Goal: Task Accomplishment & Management: Use online tool/utility

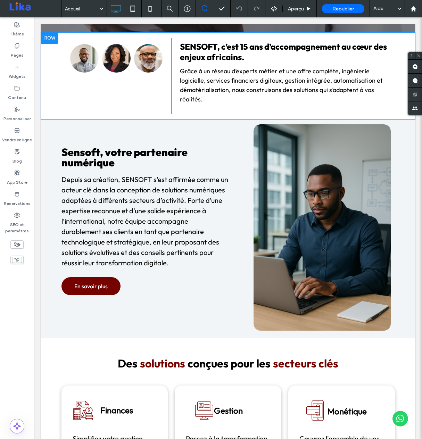
click at [235, 116] on div "Button Button Button Afficher davantage Click To Paste SENSOFT, c’est 15 ans d’…" at bounding box center [228, 76] width 374 height 87
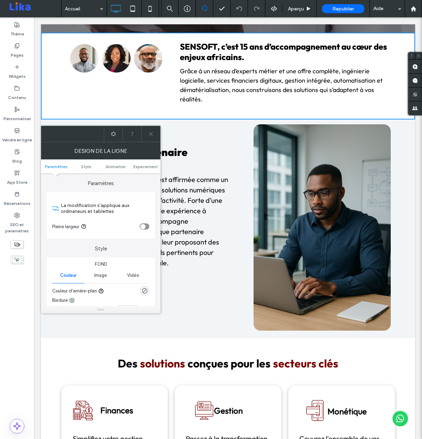
click at [150, 134] on use at bounding box center [150, 133] width 3 height 3
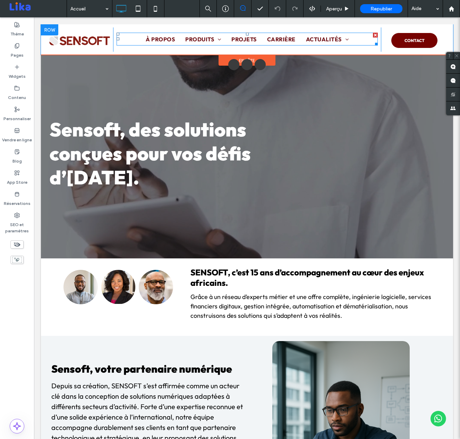
click at [128, 39] on nav "À PROPOS PRODUITS FINANCES SELATIS NEEM MONÉTIQUE CYNOD GESTION KAIROS AUTRES P…" at bounding box center [247, 39] width 261 height 13
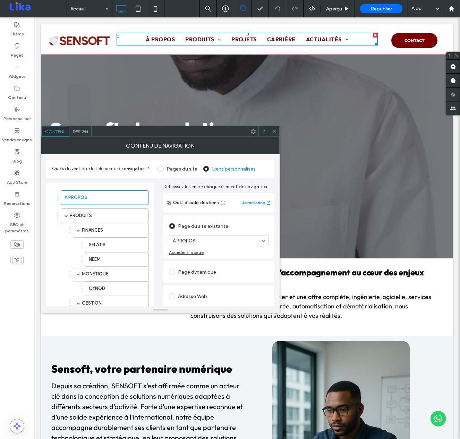
click at [83, 133] on span "Design" at bounding box center [80, 131] width 15 height 5
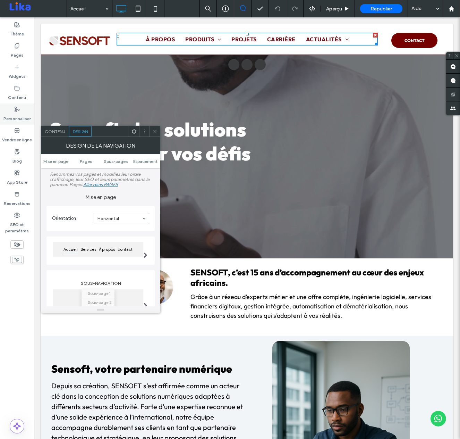
click at [15, 121] on label "Personnaliser" at bounding box center [16, 117] width 27 height 10
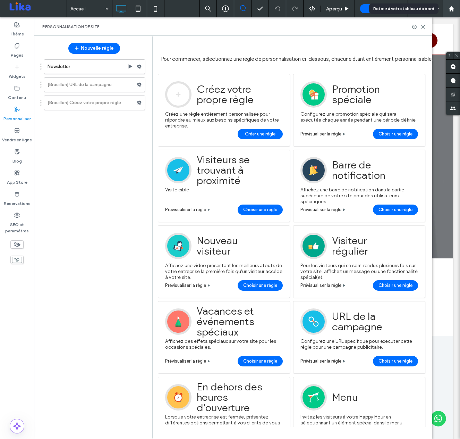
click at [421, 7] on use at bounding box center [451, 8] width 5 height 5
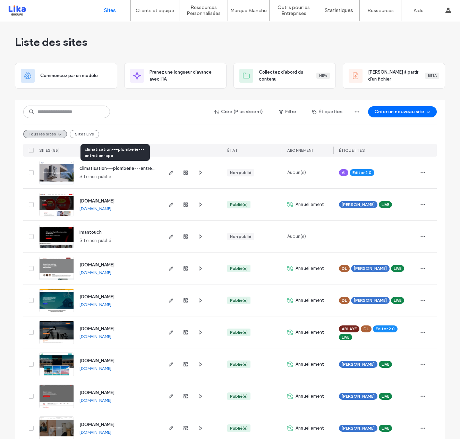
click at [117, 168] on span "climatisation---plomberie---entretien-cpe" at bounding box center [124, 167] width 91 height 5
click at [420, 171] on icon "button" at bounding box center [423, 173] width 6 height 6
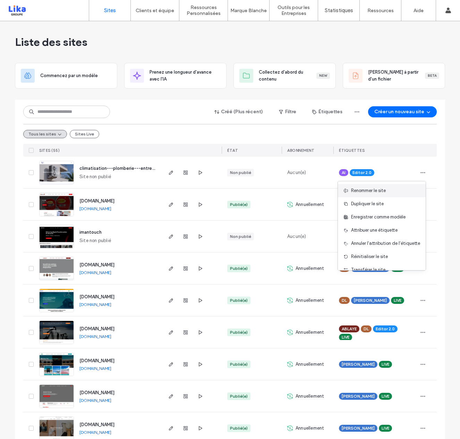
click at [397, 187] on div "Renommer le site" at bounding box center [382, 190] width 88 height 13
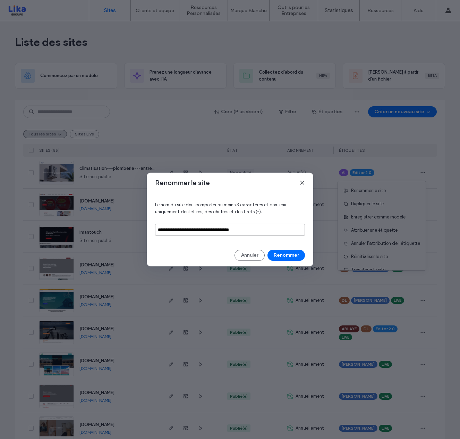
drag, startPoint x: 254, startPoint y: 229, endPoint x: 107, endPoint y: 225, distance: 146.8
click at [107, 225] on div "**********" at bounding box center [230, 219] width 460 height 439
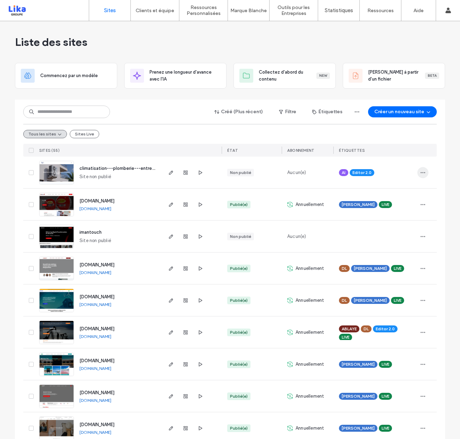
click at [425, 175] on span "button" at bounding box center [422, 172] width 11 height 11
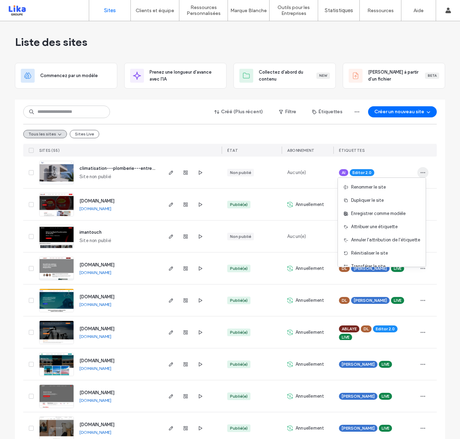
scroll to position [3, 0]
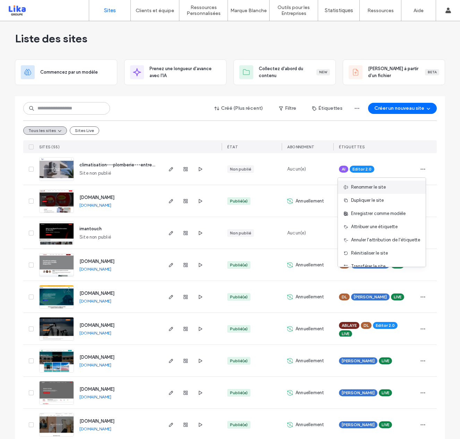
click at [385, 184] on div "Renommer le site" at bounding box center [382, 186] width 88 height 13
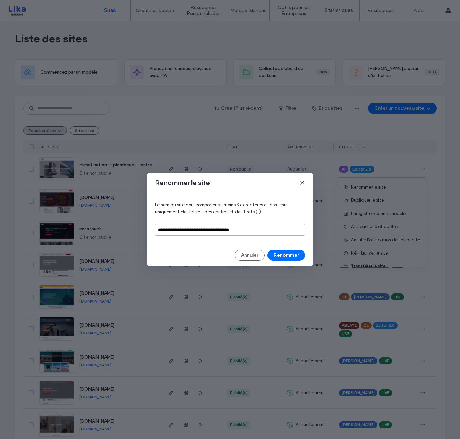
click at [245, 230] on input "**********" at bounding box center [230, 229] width 150 height 12
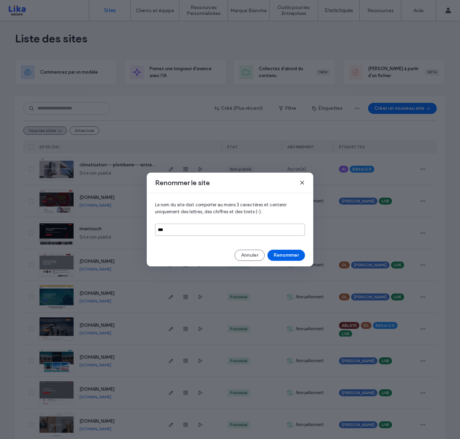
type input "***"
click at [294, 254] on button "Renommer" at bounding box center [286, 254] width 37 height 11
click at [247, 255] on button "Annuler" at bounding box center [250, 254] width 30 height 11
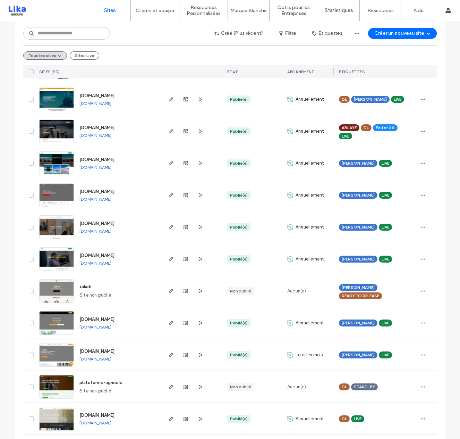
scroll to position [0, 0]
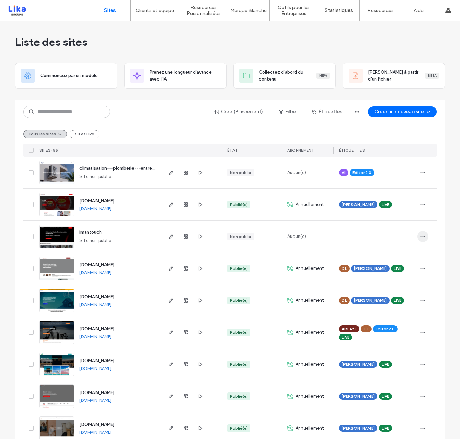
click at [422, 237] on icon "button" at bounding box center [423, 237] width 6 height 6
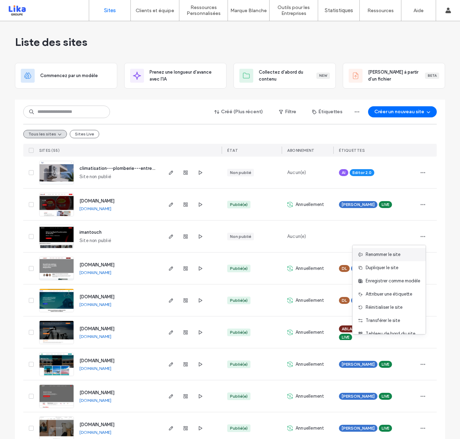
click at [391, 253] on span "Renommer le site" at bounding box center [383, 254] width 35 height 7
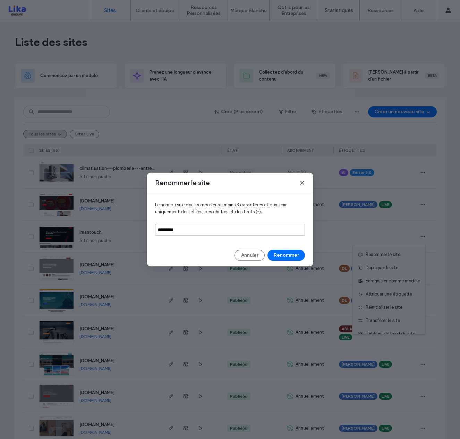
click at [195, 230] on input "*********" at bounding box center [230, 229] width 150 height 12
drag, startPoint x: 193, startPoint y: 230, endPoint x: 143, endPoint y: 224, distance: 50.6
click at [143, 224] on div "Renommer le site Le nom du site doit comporter au moins 3 caractères et conteni…" at bounding box center [230, 219] width 460 height 439
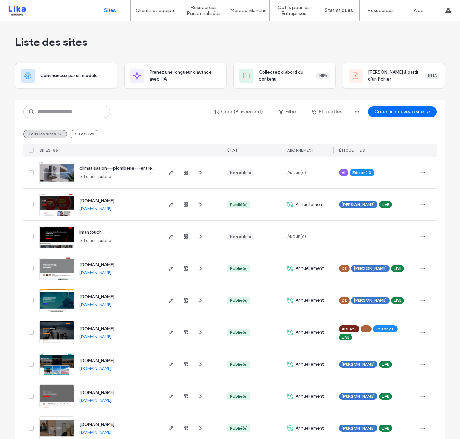
click at [99, 263] on span "[DOMAIN_NAME]" at bounding box center [96, 264] width 35 height 5
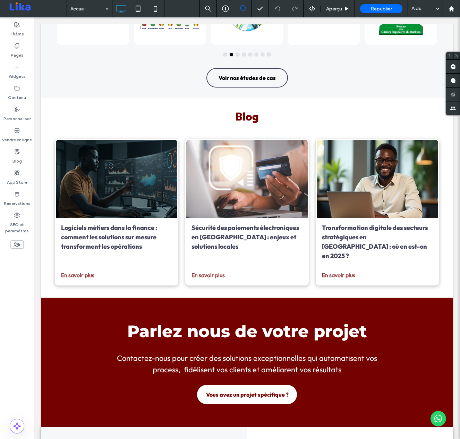
scroll to position [1210, 0]
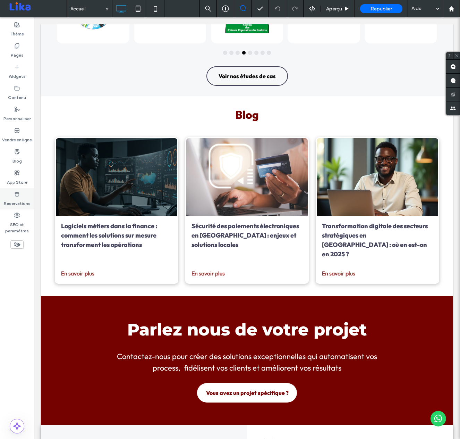
click at [17, 195] on icon at bounding box center [17, 194] width 6 height 6
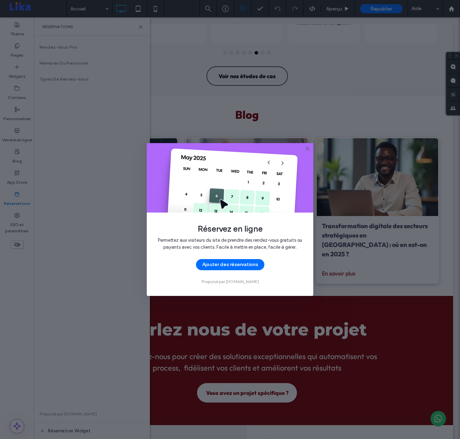
click at [309, 149] on icon at bounding box center [308, 149] width 6 height 6
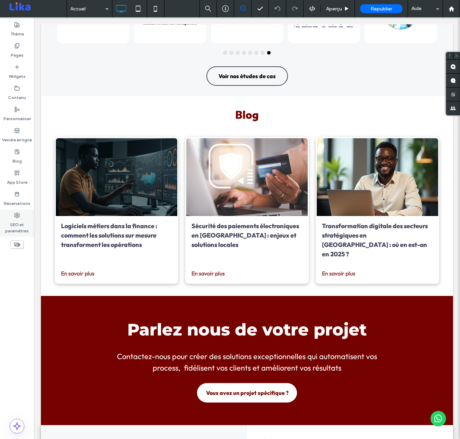
click at [16, 214] on icon at bounding box center [17, 215] width 6 height 6
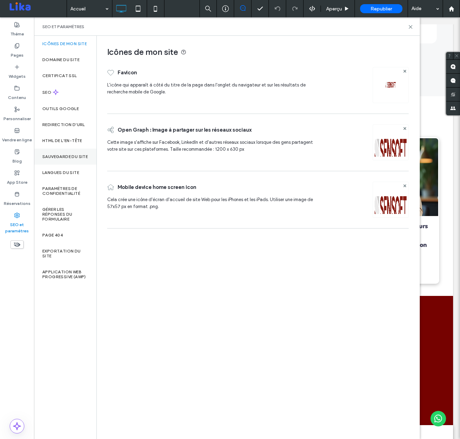
click at [76, 153] on div "Sauvegarde du site" at bounding box center [65, 156] width 62 height 16
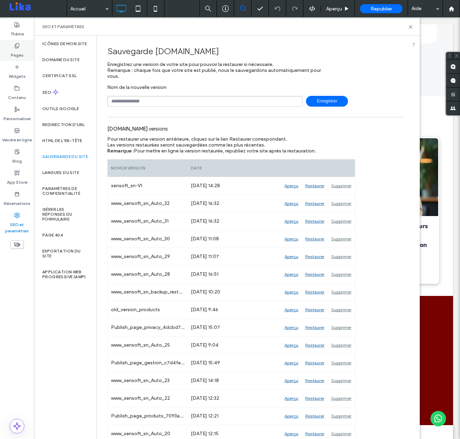
click at [22, 47] on div "Pages" at bounding box center [17, 50] width 34 height 21
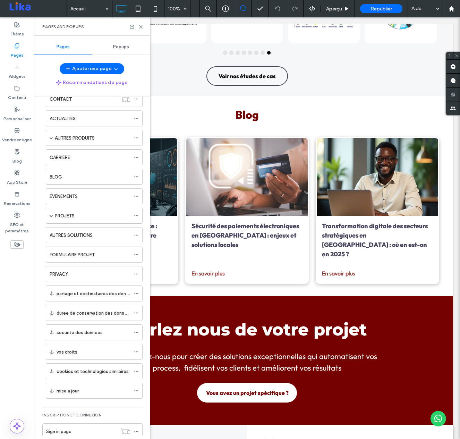
scroll to position [147, 0]
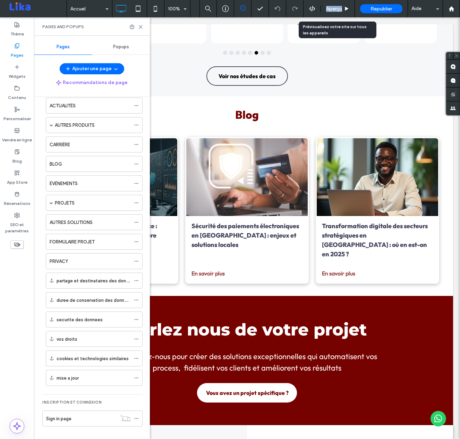
click at [338, 8] on span "Aperçu" at bounding box center [334, 9] width 16 height 6
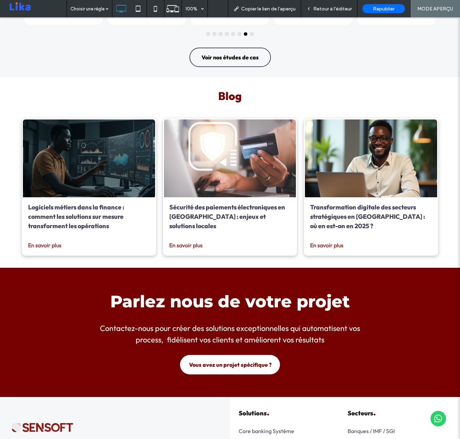
scroll to position [1201, 0]
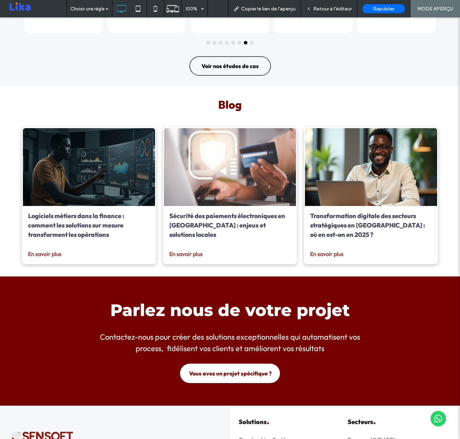
click at [277, 8] on span "Copier le lien de l'aperçu" at bounding box center [268, 9] width 54 height 6
click at [169, 102] on p "Blog" at bounding box center [230, 104] width 416 height 13
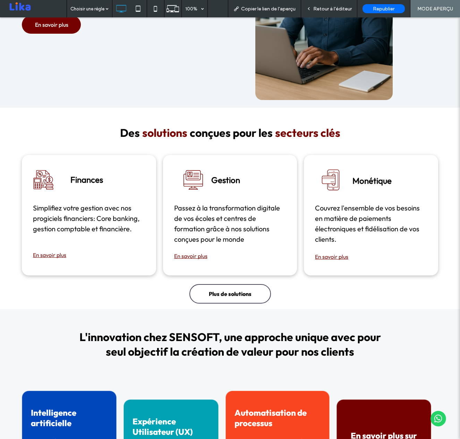
scroll to position [0, 0]
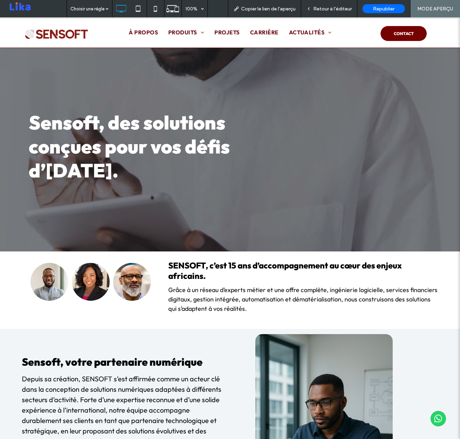
click at [342, 6] on span "Retour à l'éditeur" at bounding box center [332, 9] width 39 height 6
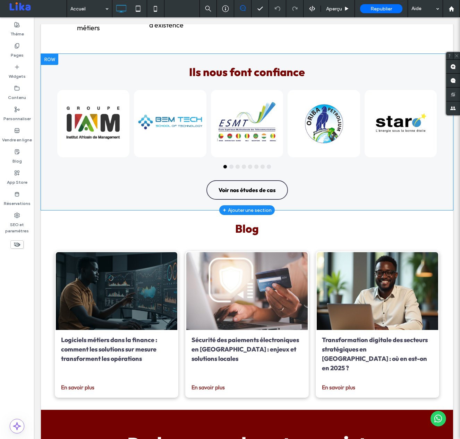
scroll to position [1094, 0]
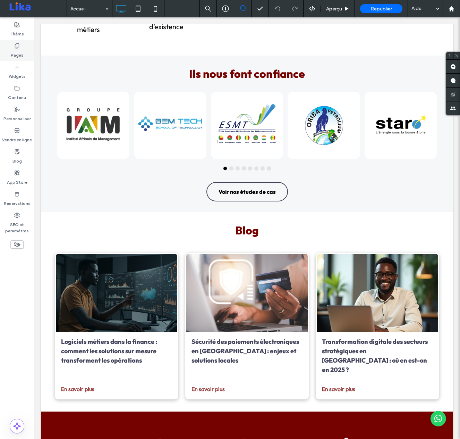
click at [10, 48] on div "Pages" at bounding box center [17, 50] width 34 height 21
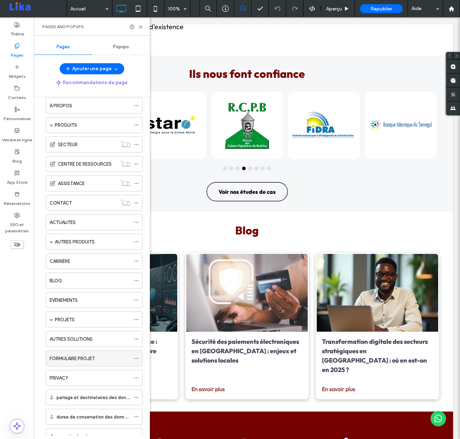
scroll to position [29, 0]
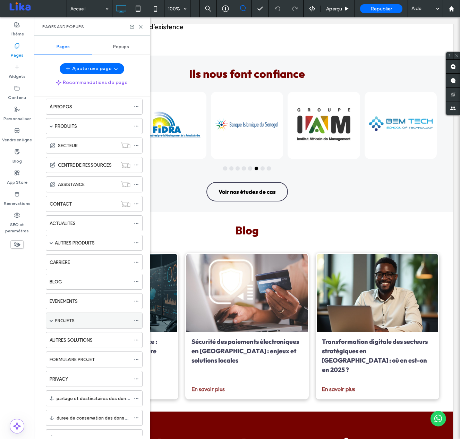
click at [73, 318] on label "PROJETS" at bounding box center [65, 320] width 20 height 12
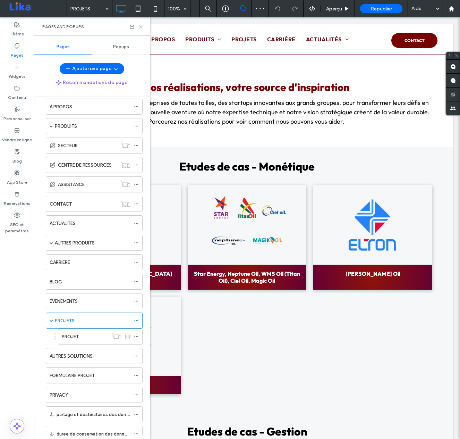
click at [141, 26] on icon at bounding box center [140, 26] width 5 height 5
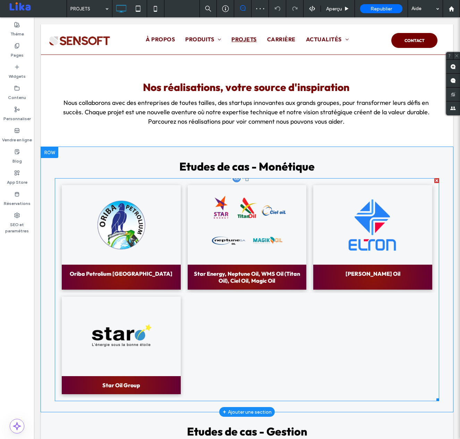
click at [161, 240] on link at bounding box center [121, 224] width 126 height 84
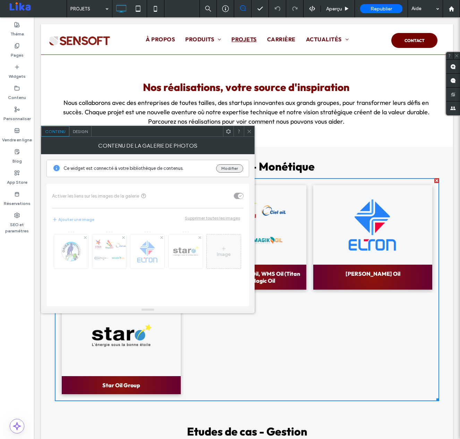
click at [222, 169] on button "Modifier" at bounding box center [229, 168] width 27 height 8
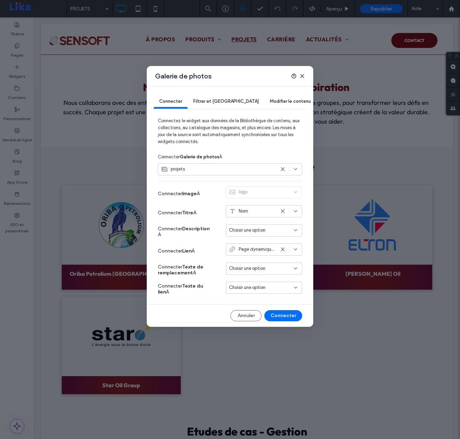
click at [272, 212] on div "Nom" at bounding box center [252, 210] width 46 height 7
click at [264, 246] on div "Accroche" at bounding box center [264, 247] width 76 height 12
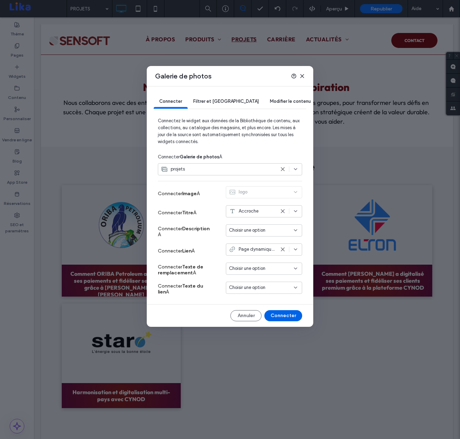
click at [284, 316] on button "Connecter" at bounding box center [283, 315] width 38 height 11
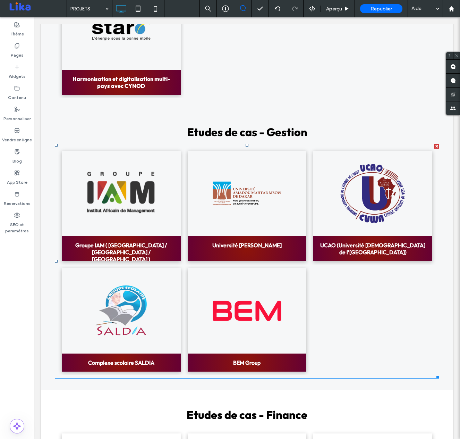
scroll to position [315, 0]
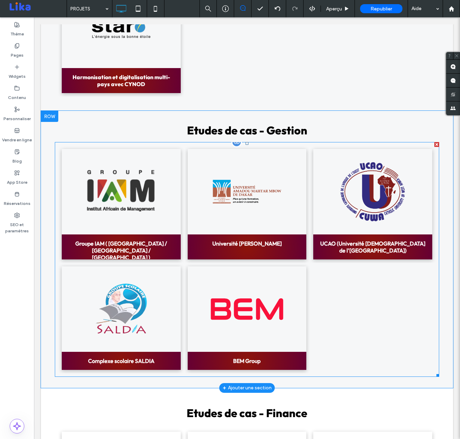
click at [300, 277] on link at bounding box center [247, 309] width 126 height 91
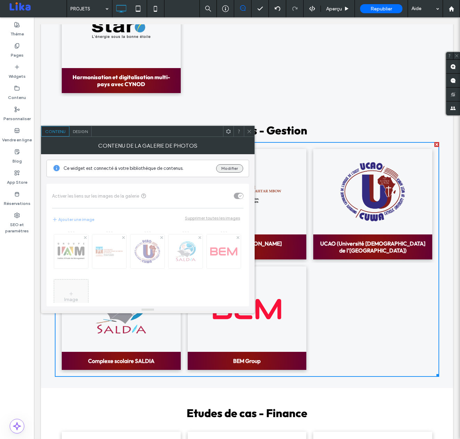
click at [226, 168] on button "Modifier" at bounding box center [229, 168] width 27 height 8
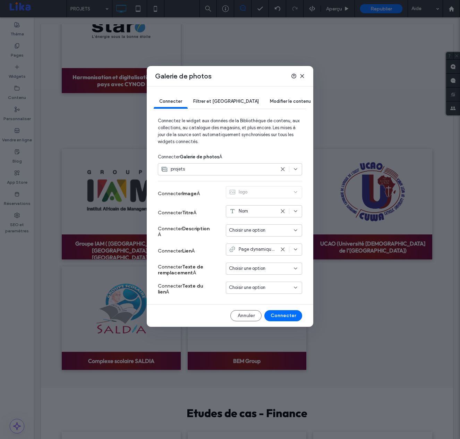
click at [252, 211] on div "Nom" at bounding box center [252, 210] width 46 height 7
click at [249, 248] on span "Accroche" at bounding box center [251, 247] width 20 height 7
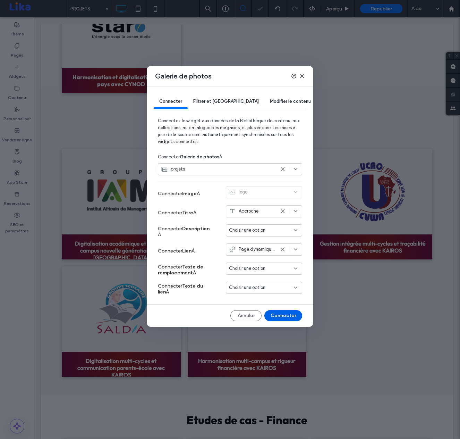
click at [291, 315] on button "Connecter" at bounding box center [283, 315] width 38 height 11
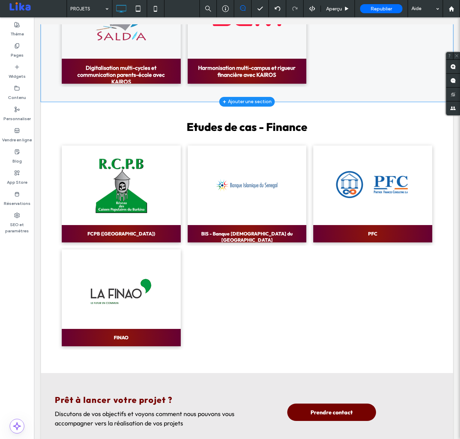
scroll to position [611, 0]
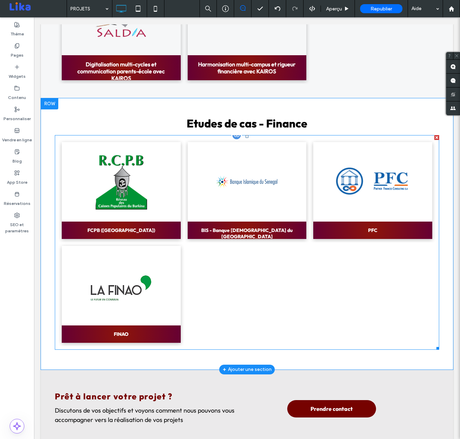
click at [272, 272] on div at bounding box center [247, 294] width 126 height 104
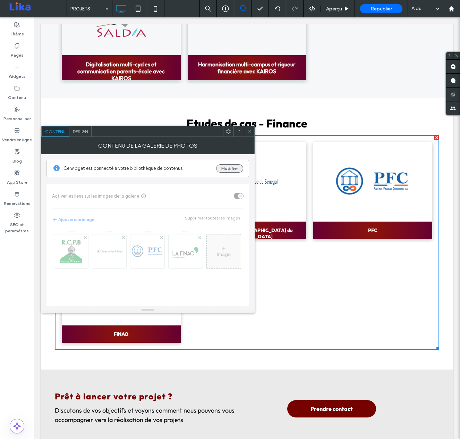
click at [226, 167] on button "Modifier" at bounding box center [229, 168] width 27 height 8
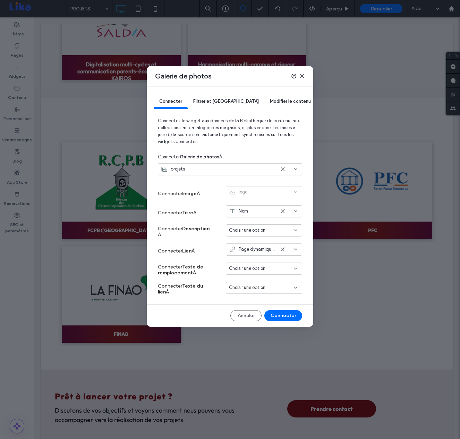
click at [256, 229] on span "Choisir une option" at bounding box center [247, 230] width 36 height 7
click at [258, 261] on div "Accroche" at bounding box center [264, 267] width 76 height 12
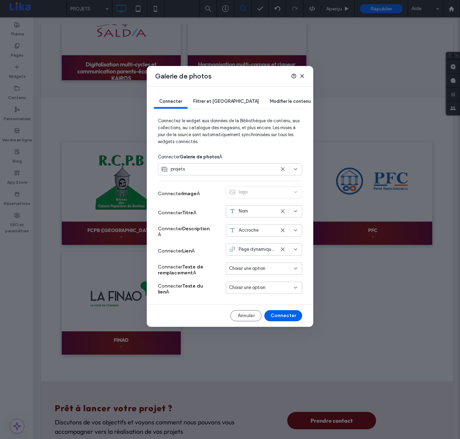
click at [287, 314] on button "Connecter" at bounding box center [283, 315] width 38 height 11
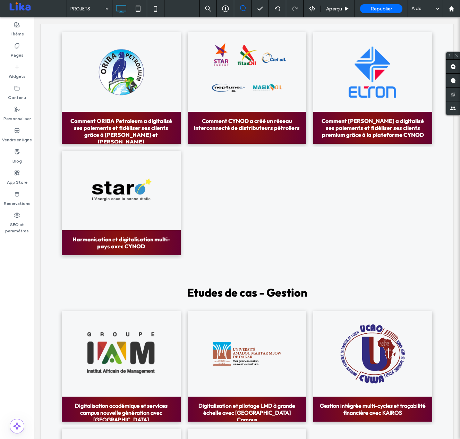
scroll to position [0, 0]
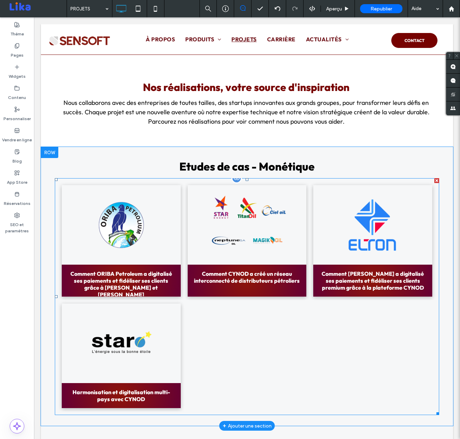
click at [333, 348] on div at bounding box center [373, 355] width 126 height 111
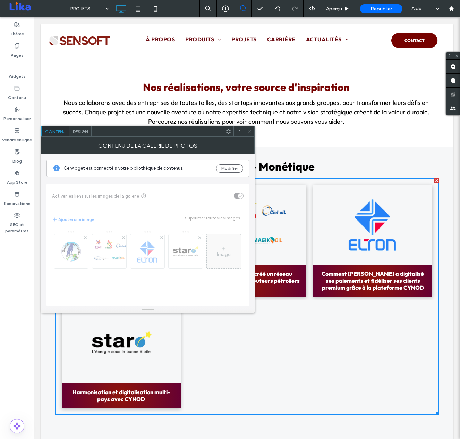
click at [249, 130] on use at bounding box center [248, 130] width 3 height 3
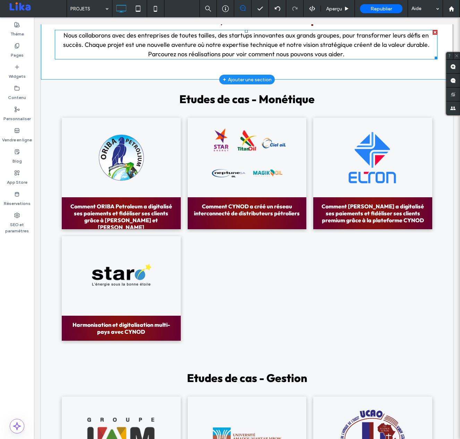
scroll to position [64, 0]
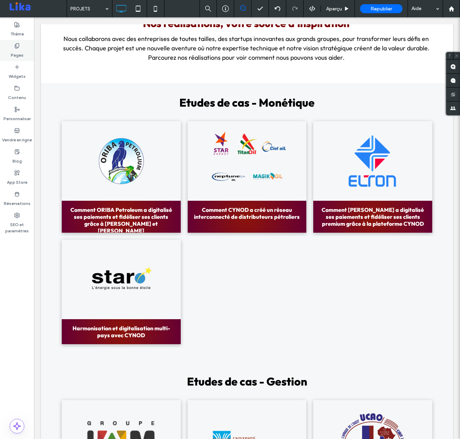
click at [18, 48] on use at bounding box center [17, 45] width 4 height 5
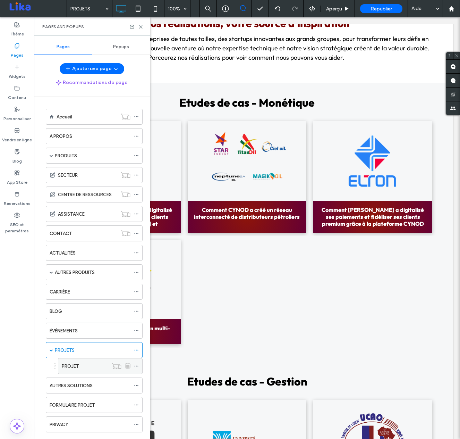
click at [78, 367] on label "PROJET" at bounding box center [70, 366] width 17 height 12
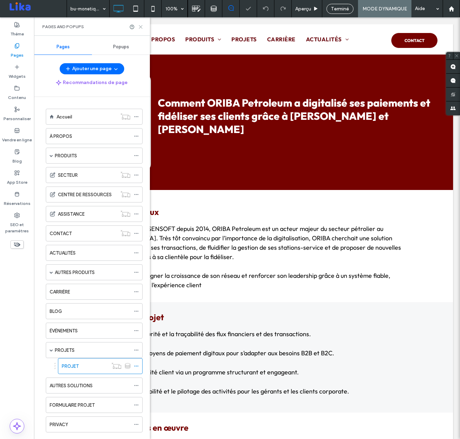
click at [141, 26] on icon at bounding box center [140, 26] width 5 height 5
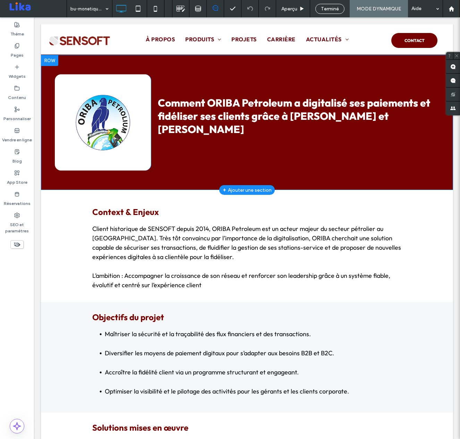
click at [410, 172] on div "Click To Paste Comment ORIBA Petroleum a digitalisé ses paiements et fidéliser …" at bounding box center [247, 122] width 412 height 135
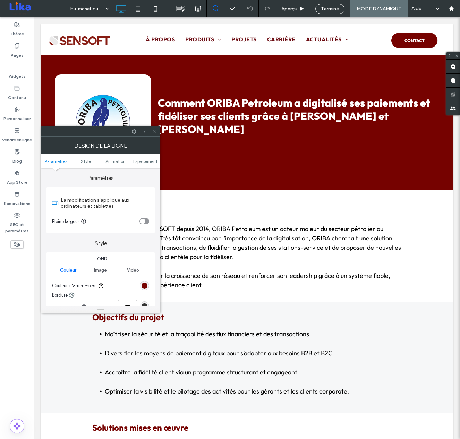
click at [198, 158] on div "Comment ORIBA Petroleum a digitalisé ses paiements et fidéliser ses clients grâ…" at bounding box center [298, 122] width 281 height 96
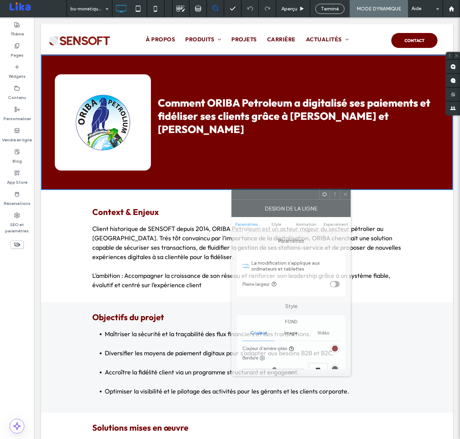
drag, startPoint x: 104, startPoint y: 130, endPoint x: 295, endPoint y: 193, distance: 200.6
click at [295, 193] on div at bounding box center [275, 194] width 87 height 10
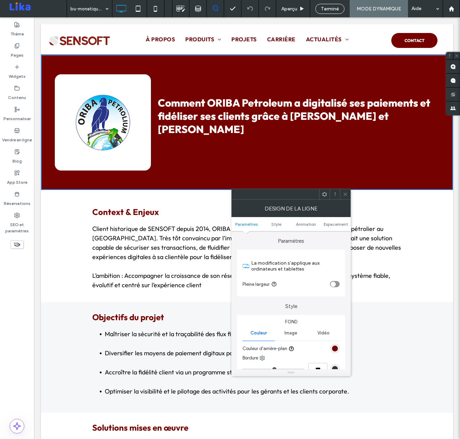
click at [345, 197] on span at bounding box center [345, 194] width 5 height 10
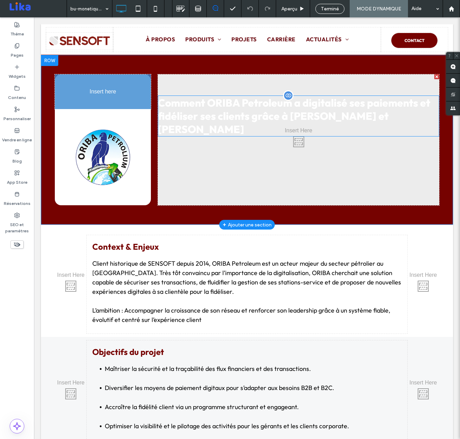
drag, startPoint x: 220, startPoint y: 103, endPoint x: 113, endPoint y: 104, distance: 106.9
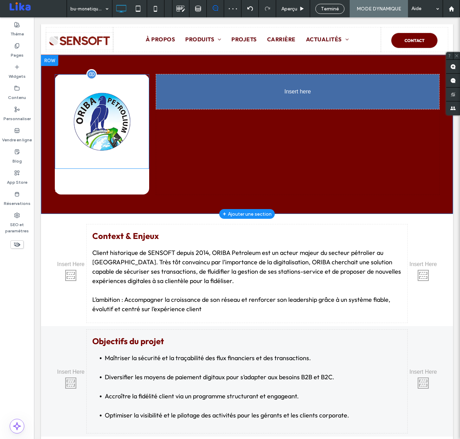
drag, startPoint x: 106, startPoint y: 204, endPoint x: 314, endPoint y: 140, distance: 217.3
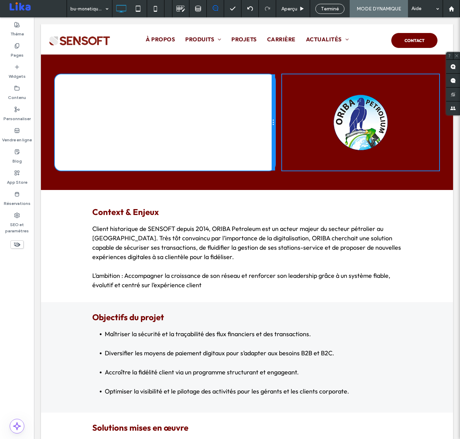
drag, startPoint x: 149, startPoint y: 120, endPoint x: 265, endPoint y: 130, distance: 116.3
click at [265, 130] on div "Comment ORIBA Petroleum a digitalisé ses paiements et fidéliser ses clients grâ…" at bounding box center [165, 122] width 220 height 96
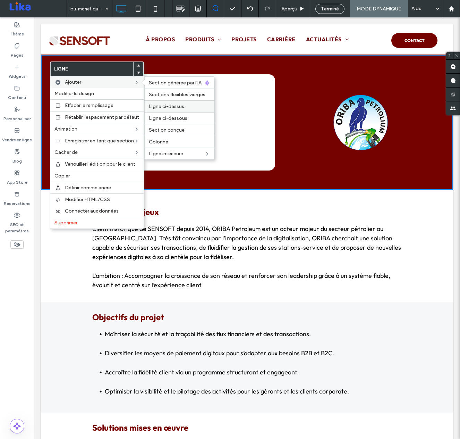
click at [169, 107] on span "Ligne ci-dessus" at bounding box center [166, 106] width 35 height 6
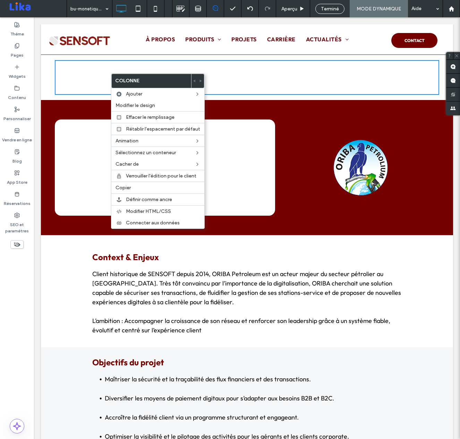
click at [53, 72] on div "Click To Paste Click To Paste Ligne + Ajouter une section" at bounding box center [247, 77] width 412 height 45
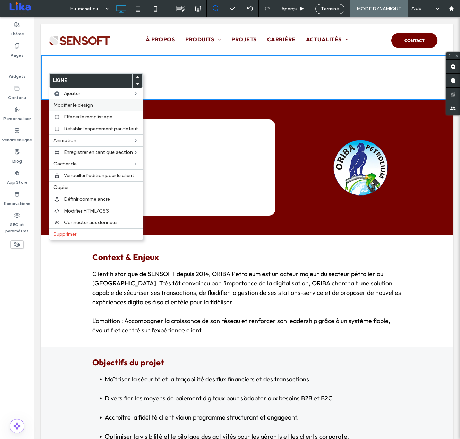
click at [111, 105] on label "Modifier le design" at bounding box center [95, 105] width 85 height 6
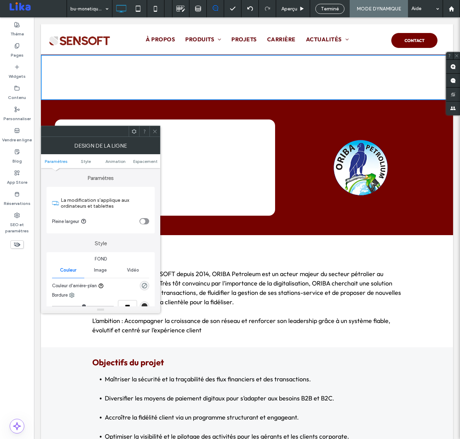
click at [142, 221] on icon "toggle" at bounding box center [142, 221] width 3 height 2
click at [155, 129] on icon at bounding box center [154, 131] width 5 height 5
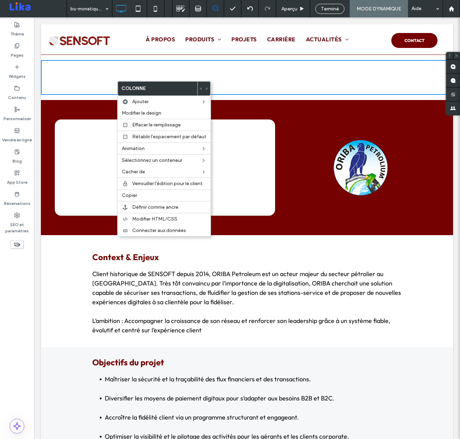
click at [96, 78] on div "Click To Paste Click To Paste" at bounding box center [247, 77] width 412 height 35
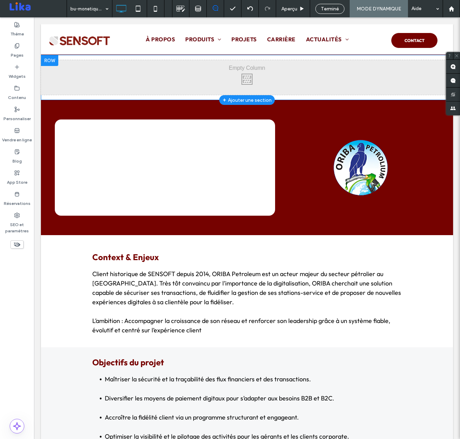
click at [100, 56] on div "Click To Paste Click To Paste Ligne + Ajouter une section" at bounding box center [247, 77] width 412 height 45
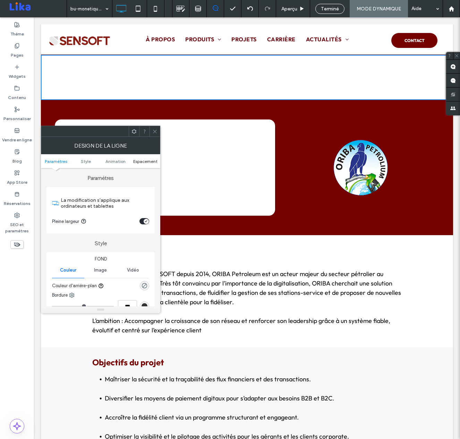
click at [138, 160] on span "Espacement" at bounding box center [145, 161] width 24 height 5
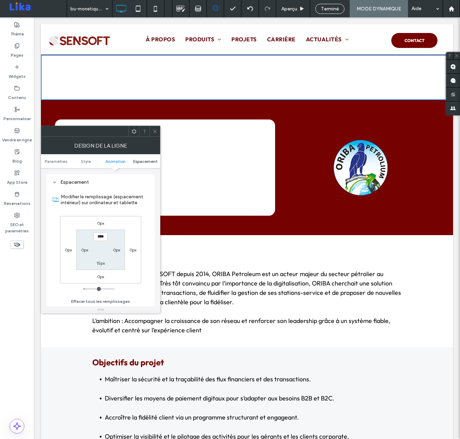
scroll to position [197, 0]
type input "*"
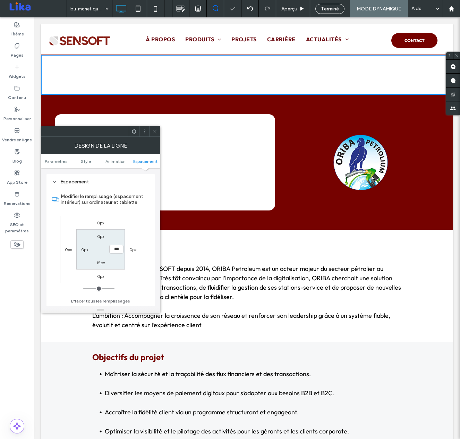
type input "**"
type input "*"
type input "***"
click at [154, 132] on use at bounding box center [154, 130] width 3 height 3
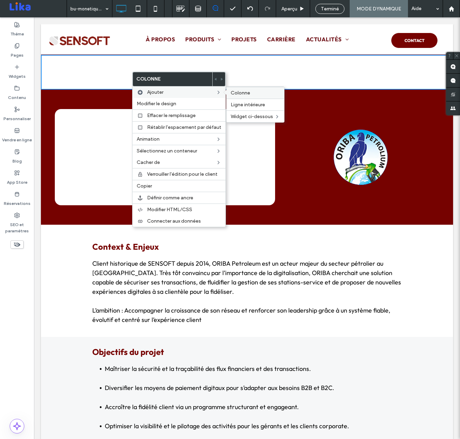
drag, startPoint x: 249, startPoint y: 93, endPoint x: 214, endPoint y: 76, distance: 39.4
click at [249, 93] on label "Colonne" at bounding box center [255, 93] width 49 height 6
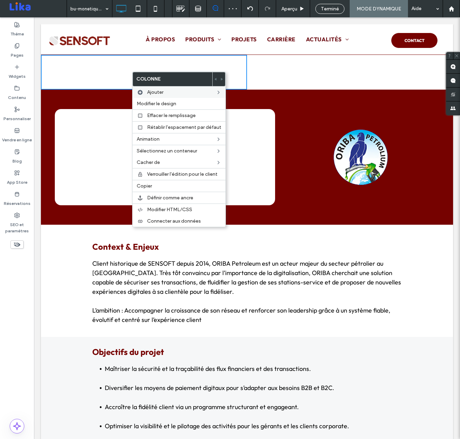
click at [275, 68] on div "Click To Paste Click To Paste" at bounding box center [350, 72] width 206 height 35
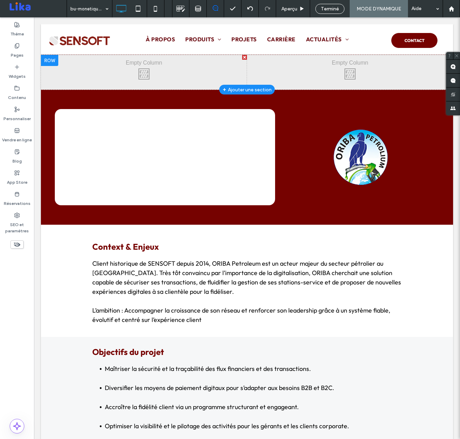
click at [276, 68] on div "Click To Paste Click To Paste" at bounding box center [350, 72] width 206 height 35
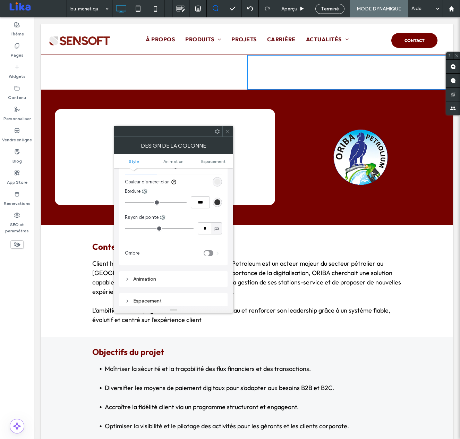
scroll to position [0, 0]
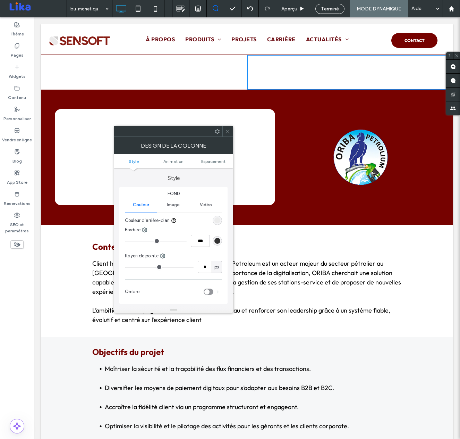
click at [175, 205] on span "Image" at bounding box center [173, 205] width 13 height 6
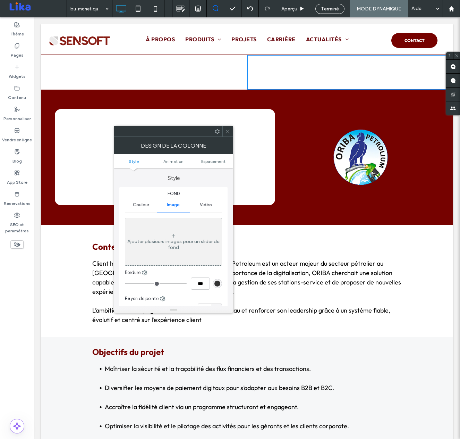
click at [170, 244] on div "Ajouter plusieurs images pour un slider de fond" at bounding box center [173, 244] width 96 height 12
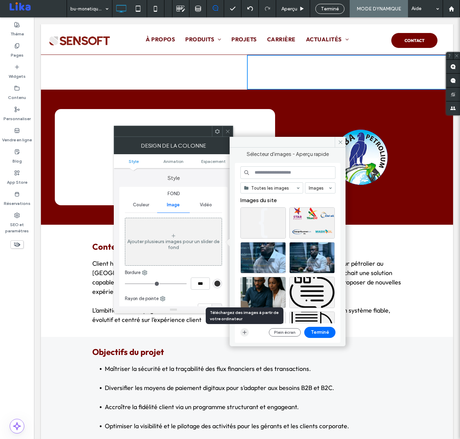
click at [246, 333] on icon "button" at bounding box center [245, 332] width 6 height 6
click at [243, 331] on icon "button" at bounding box center [245, 332] width 6 height 6
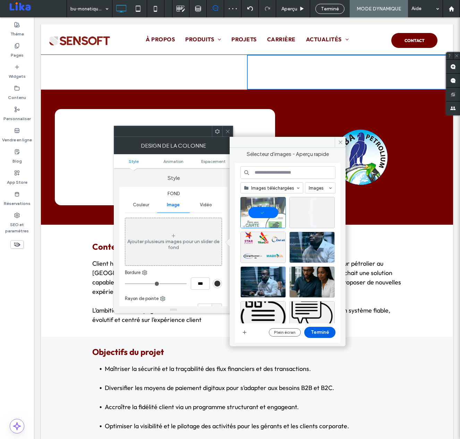
click at [323, 333] on button "Terminé" at bounding box center [319, 331] width 31 height 11
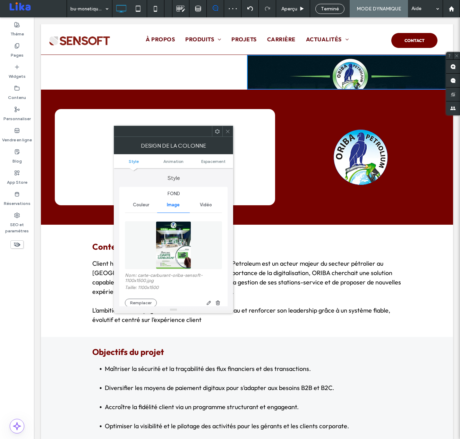
click at [227, 130] on icon at bounding box center [227, 131] width 5 height 5
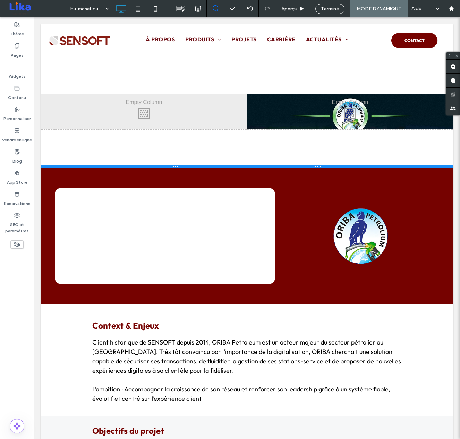
drag, startPoint x: 210, startPoint y: 88, endPoint x: 245, endPoint y: 185, distance: 102.3
click at [211, 167] on div at bounding box center [247, 166] width 412 height 3
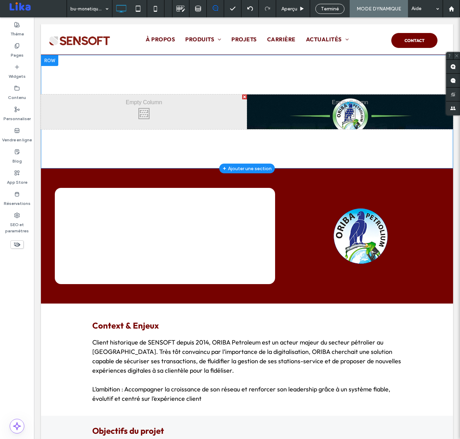
click at [159, 116] on div "Click To Paste Click To Paste" at bounding box center [144, 111] width 206 height 35
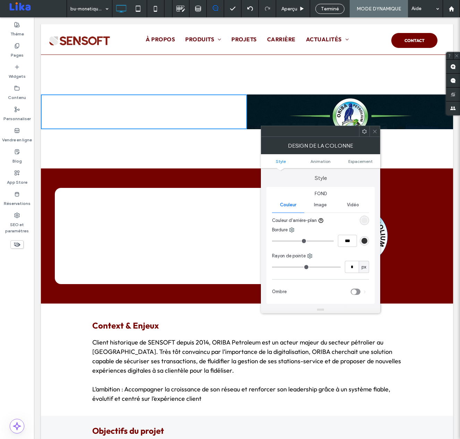
click at [374, 132] on use at bounding box center [374, 130] width 3 height 3
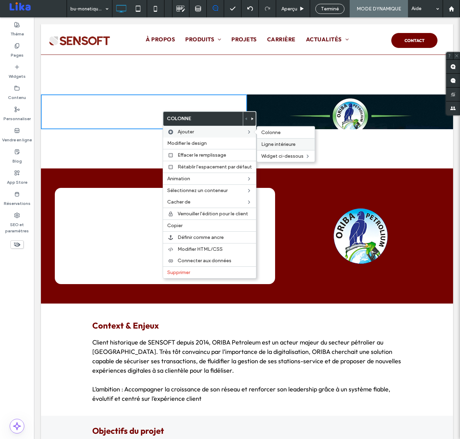
click at [288, 145] on span "Ligne intérieure" at bounding box center [278, 144] width 34 height 6
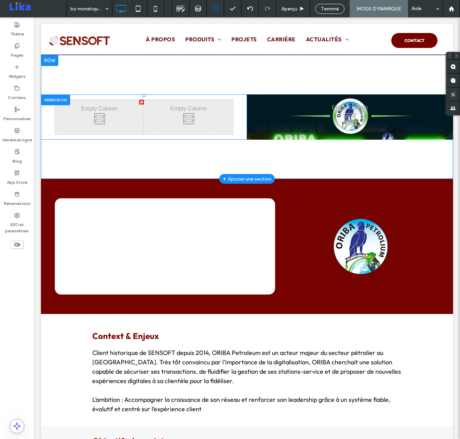
click at [141, 102] on div at bounding box center [141, 102] width 5 height 5
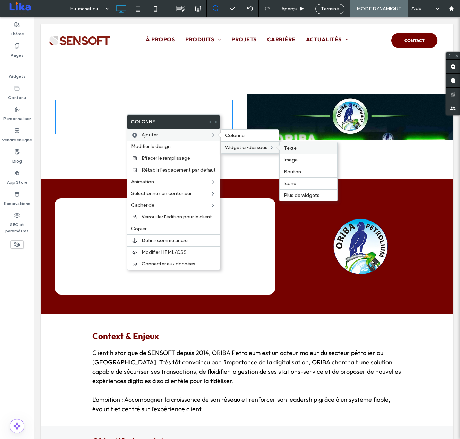
click at [296, 149] on label "Texte" at bounding box center [308, 148] width 49 height 6
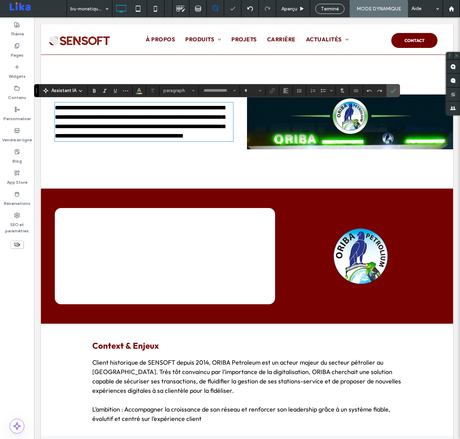
type input "**********"
type input "**"
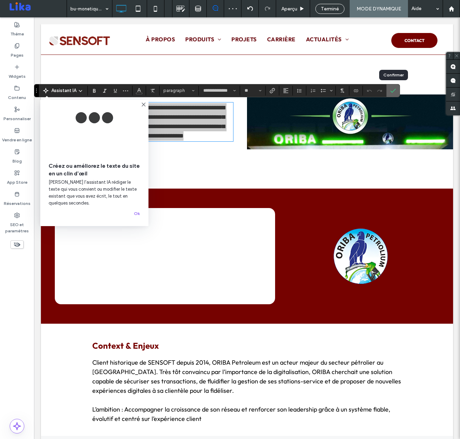
click at [393, 88] on icon "Confirmer" at bounding box center [393, 91] width 6 height 6
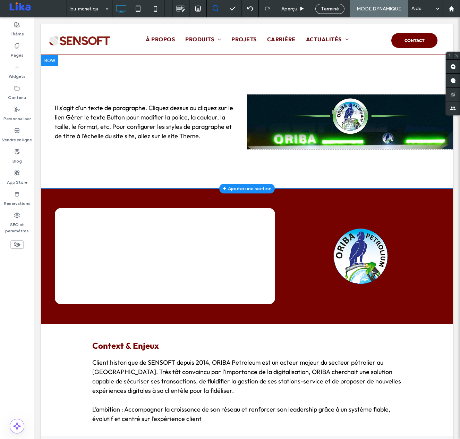
click at [156, 66] on div "Click To Paste Click To Paste Click To Paste Click To Paste Il s'agit d'un text…" at bounding box center [247, 122] width 412 height 134
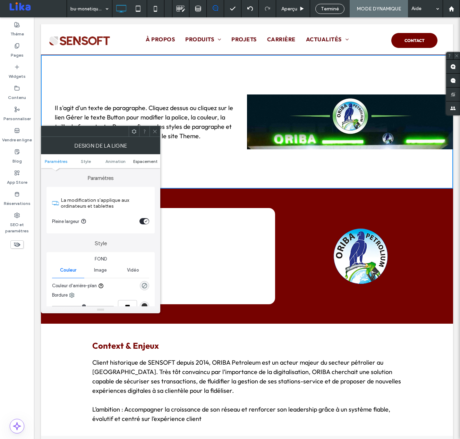
click at [143, 160] on span "Espacement" at bounding box center [145, 161] width 24 height 5
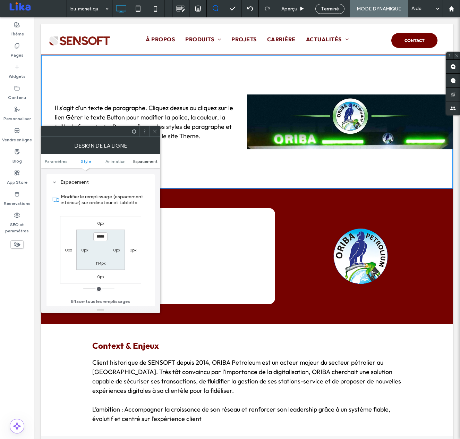
scroll to position [197, 0]
type input "***"
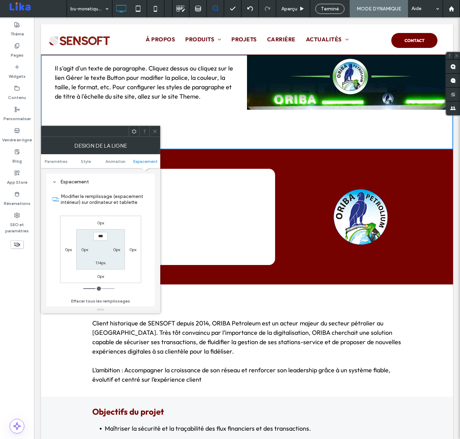
click at [100, 263] on label "114px" at bounding box center [100, 262] width 10 height 5
type input "***"
type input "*"
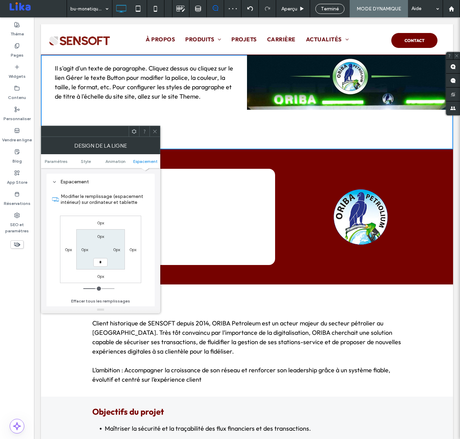
type input "*"
type input "***"
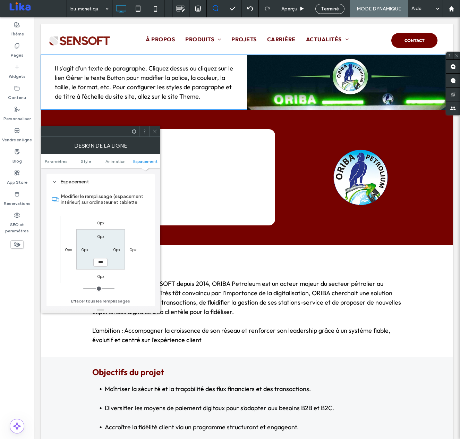
click at [229, 88] on span "Il s'agit d'un texte de paragraphe. Cliquez dessus ou cliquez sur le lien Gérer…" at bounding box center [144, 82] width 178 height 36
click at [193, 88] on span "Il s'agit d'un texte de paragraphe. Cliquez dessus ou cliquez sur le lien Gérer…" at bounding box center [144, 82] width 178 height 36
click at [92, 70] on span "Il s'agit d'un texte de paragraphe. Cliquez dessus ou cliquez sur le lien Gérer…" at bounding box center [144, 82] width 178 height 36
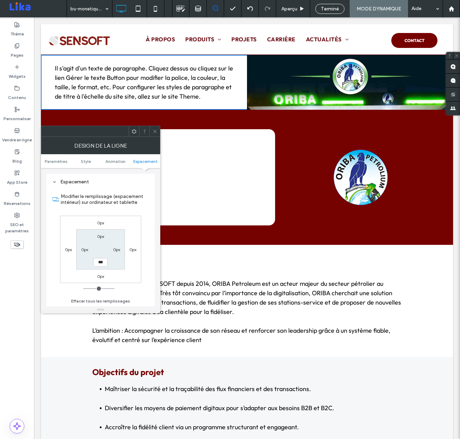
click at [155, 133] on icon at bounding box center [154, 131] width 5 height 5
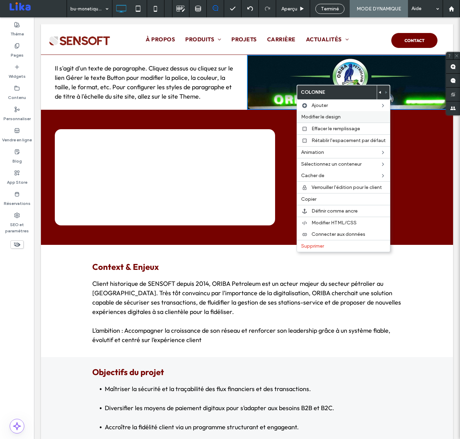
click at [324, 118] on span "Modifier le design" at bounding box center [321, 117] width 40 height 6
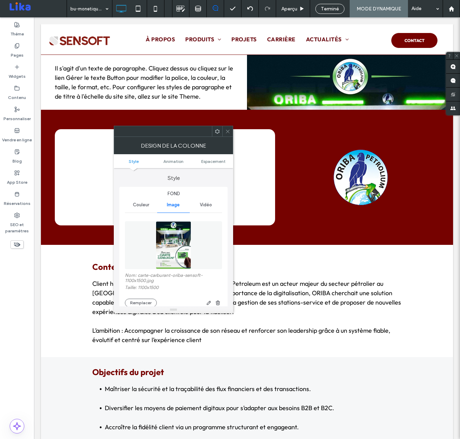
scroll to position [16, 0]
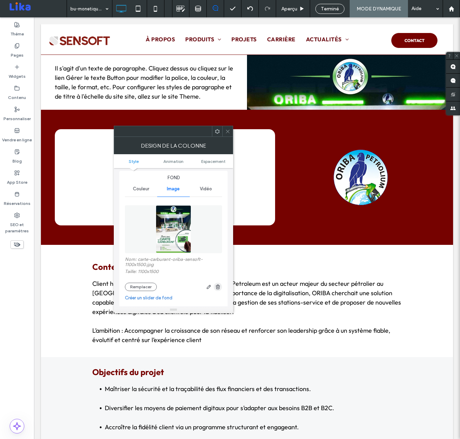
click at [220, 284] on icon "button" at bounding box center [218, 287] width 6 height 6
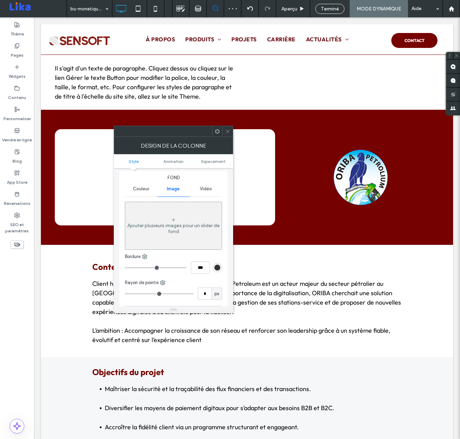
click at [227, 129] on icon at bounding box center [227, 131] width 5 height 5
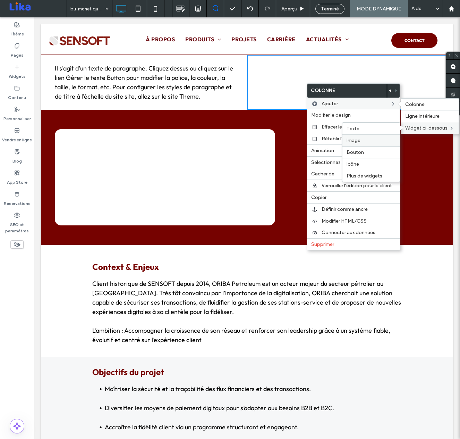
click at [362, 140] on label "Image" at bounding box center [371, 140] width 49 height 6
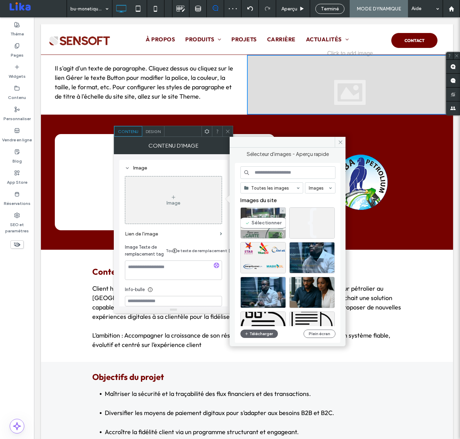
click at [254, 226] on div "Sélectionner" at bounding box center [262, 222] width 45 height 31
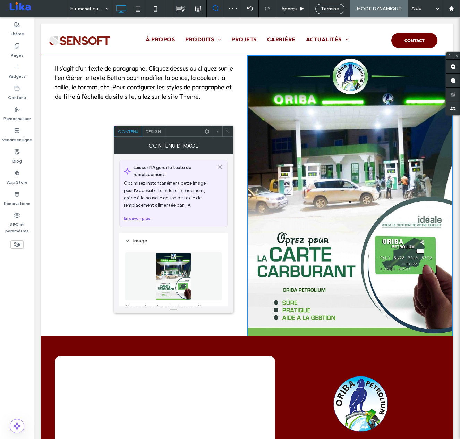
click at [228, 130] on icon at bounding box center [227, 131] width 5 height 5
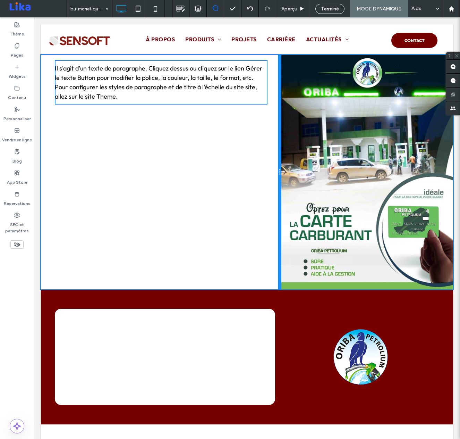
drag, startPoint x: 246, startPoint y: 194, endPoint x: 273, endPoint y: 194, distance: 27.1
click at [273, 194] on div "Click To Paste Click To Paste Click To Paste Click To Paste Il s'agit d'un text…" at bounding box center [161, 172] width 240 height 234
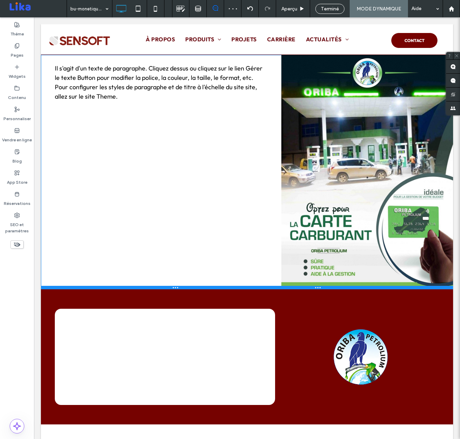
drag, startPoint x: 194, startPoint y: 288, endPoint x: 193, endPoint y: 275, distance: 12.8
click at [193, 275] on div "Click To Paste Click To Paste Click To Paste Click To Paste Il s'agit d'un text…" at bounding box center [247, 172] width 412 height 234
drag, startPoint x: 177, startPoint y: 284, endPoint x: 179, endPoint y: 270, distance: 14.3
click at [179, 270] on div "Click To Paste Click To Paste Click To Paste Click To Paste Il s'agit d'un text…" at bounding box center [247, 172] width 412 height 234
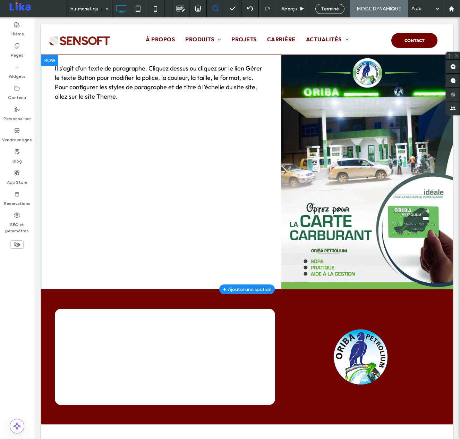
click at [227, 173] on div "Click To Paste Click To Paste Click To Paste Click To Paste Il s'agit d'un text…" at bounding box center [161, 172] width 240 height 234
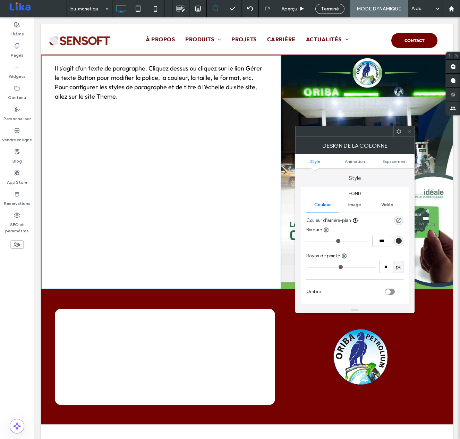
click at [165, 58] on div "Click To Paste Click To Paste Il s'agit d'un texte de paragraphe. Cliquez dessu…" at bounding box center [161, 82] width 240 height 55
click at [150, 86] on span "Il s'agit d'un texte de paragraphe. Cliquez dessus ou cliquez sur le lien Gérer…" at bounding box center [159, 82] width 208 height 36
click at [409, 130] on icon at bounding box center [409, 131] width 5 height 5
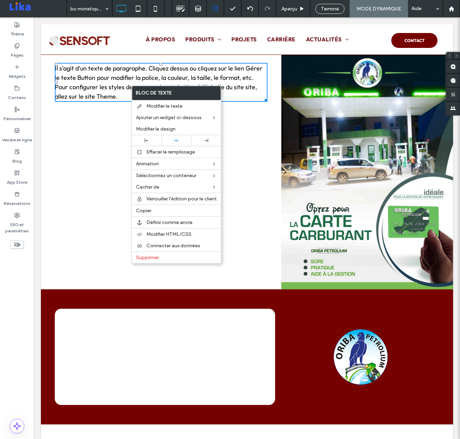
click at [104, 76] on span "Il s'agit d'un texte de paragraphe. Cliquez dessus ou cliquez sur le lien Gérer…" at bounding box center [159, 82] width 208 height 36
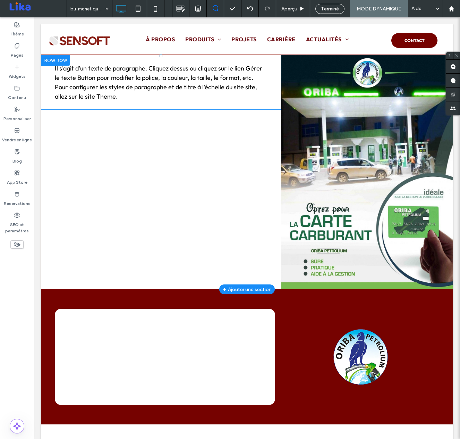
click at [65, 61] on div at bounding box center [55, 60] width 29 height 11
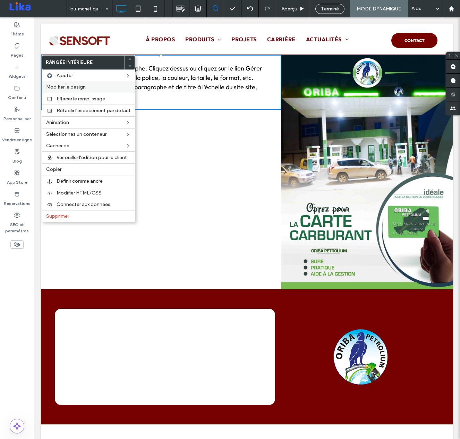
click at [80, 85] on span "Modifier le design" at bounding box center [66, 87] width 40 height 6
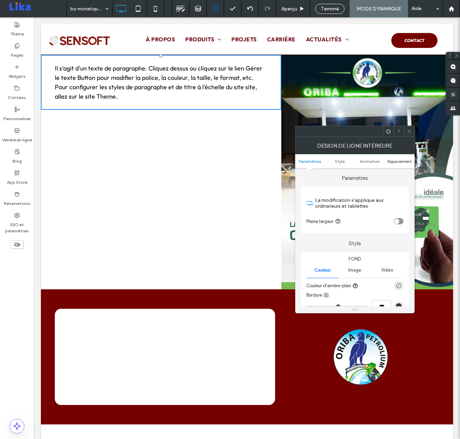
click at [399, 161] on span "Espacement" at bounding box center [400, 161] width 24 height 5
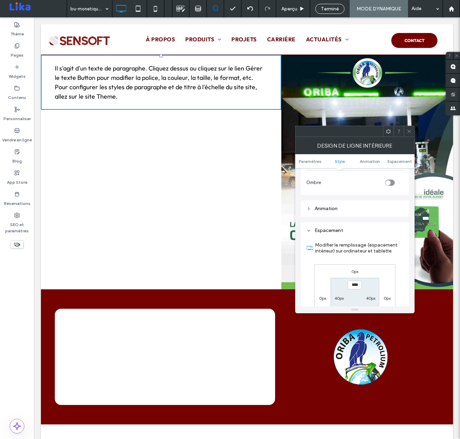
scroll to position [223, 0]
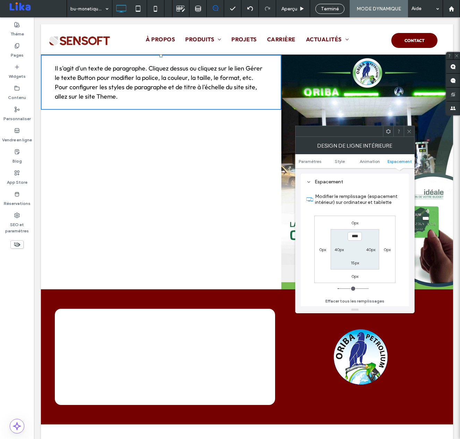
click at [351, 221] on label "0px" at bounding box center [354, 222] width 7 height 5
type input "*"
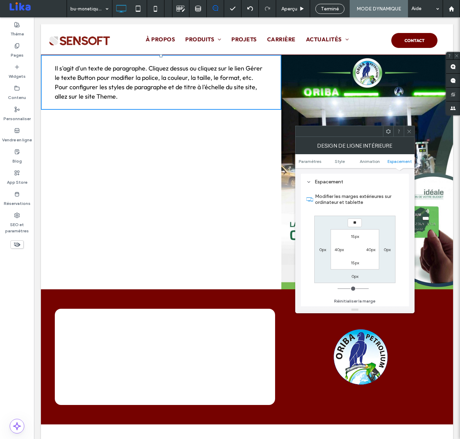
type input "**"
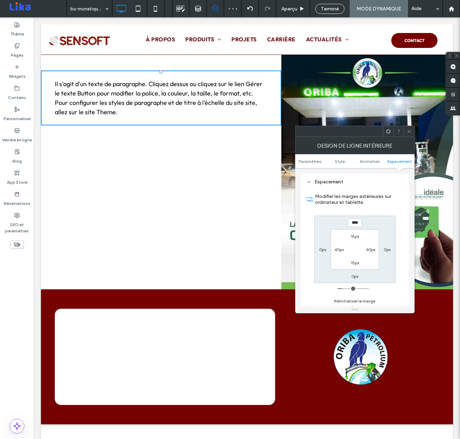
drag, startPoint x: 353, startPoint y: 223, endPoint x: 333, endPoint y: 221, distance: 19.5
click at [333, 221] on div "**** 0px 0px 0px 15px 40px 15px 40px" at bounding box center [354, 248] width 81 height 67
type input "*****"
type input "***"
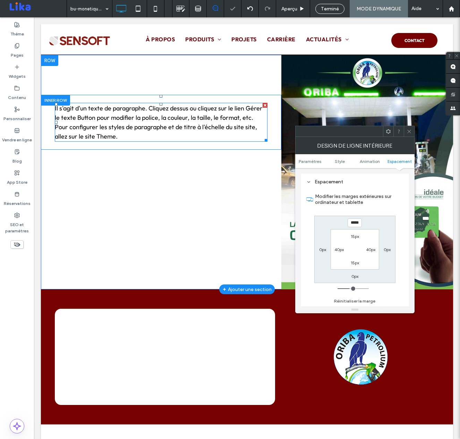
click at [137, 128] on span "Il s'agit d'un texte de paragraphe. Cliquez dessus ou cliquez sur le lien Gérer…" at bounding box center [159, 122] width 208 height 36
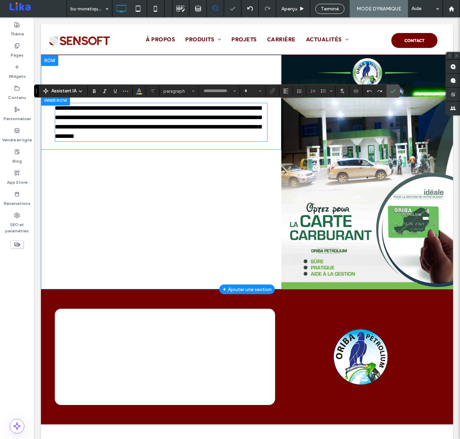
type input "**********"
type input "**"
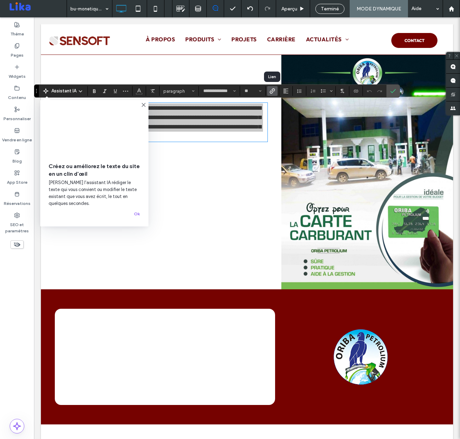
click at [272, 91] on use "Lien" at bounding box center [272, 90] width 5 height 5
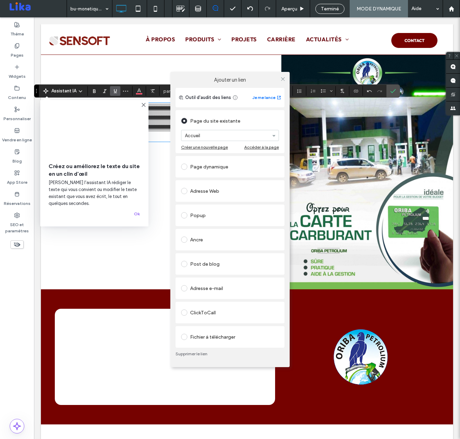
drag, startPoint x: 281, startPoint y: 79, endPoint x: 348, endPoint y: 87, distance: 67.4
click at [281, 79] on icon at bounding box center [282, 78] width 5 height 5
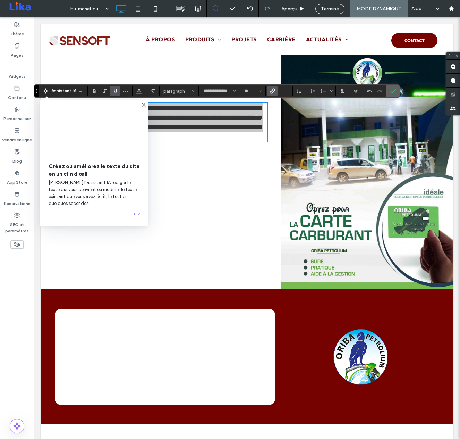
click at [394, 88] on icon "Confirmer" at bounding box center [393, 91] width 6 height 6
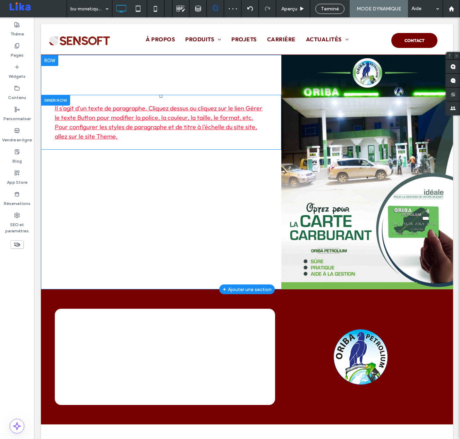
click at [272, 137] on div "Click To Paste Click To Paste Il s'agit d'un texte de paragraphe. Cliquez dessu…" at bounding box center [161, 122] width 240 height 55
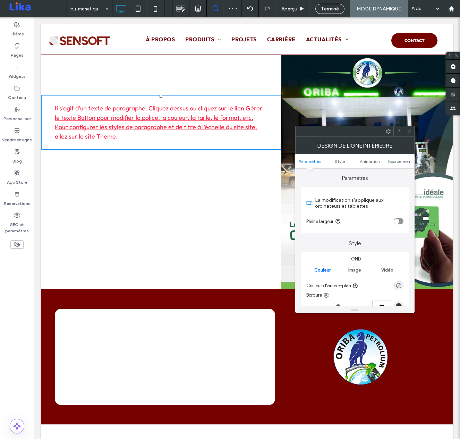
click at [198, 140] on p "Il s'agit d'un texte de paragraphe. Cliquez dessus ou cliquez sur le lien Gérer…" at bounding box center [161, 121] width 213 height 37
click at [193, 136] on p "Il s'agit d'un texte de paragraphe. Cliquez dessus ou cliquez sur le lien Gérer…" at bounding box center [161, 121] width 213 height 37
drag, startPoint x: 410, startPoint y: 131, endPoint x: 303, endPoint y: 127, distance: 107.3
click at [407, 131] on icon at bounding box center [409, 131] width 5 height 5
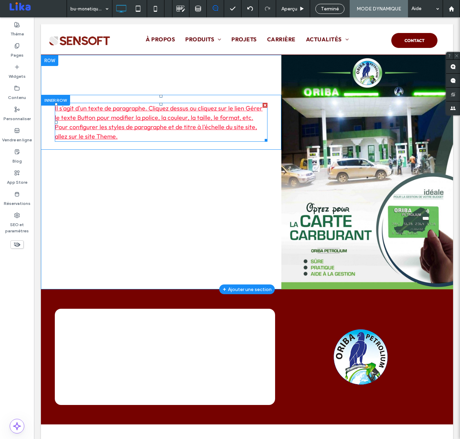
click at [153, 136] on p "Il s'agit d'un texte de paragraphe. Cliquez dessus ou cliquez sur le lien Gérer…" at bounding box center [161, 121] width 213 height 37
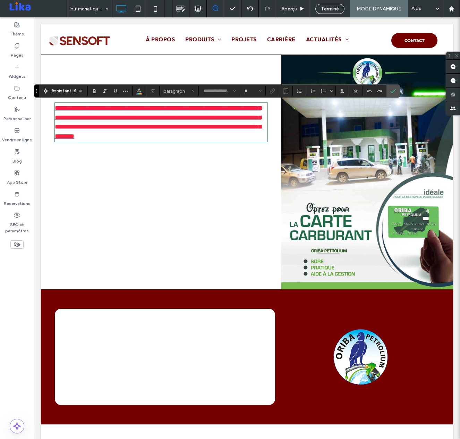
type input "**********"
type input "**"
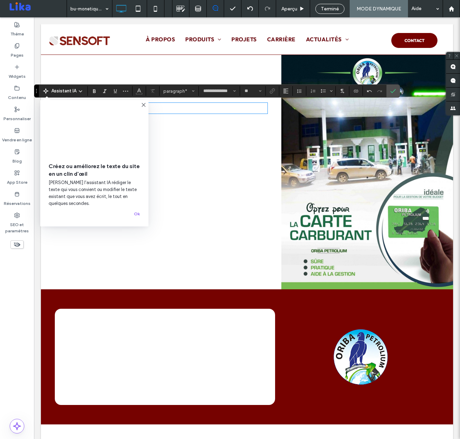
click at [143, 105] on use at bounding box center [143, 104] width 3 height 3
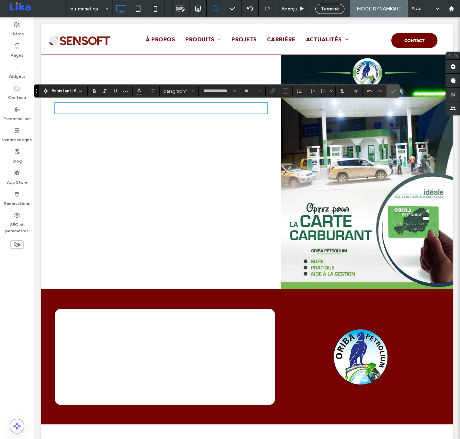
click at [124, 155] on div "Click To Paste Click To Paste Click To Paste Click To Paste ﻿" at bounding box center [161, 172] width 240 height 234
click at [391, 89] on icon "Confirmer" at bounding box center [393, 91] width 6 height 6
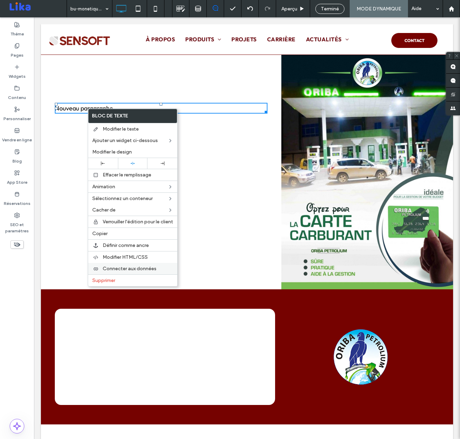
click at [128, 267] on span "Connecter aux données" at bounding box center [130, 268] width 54 height 6
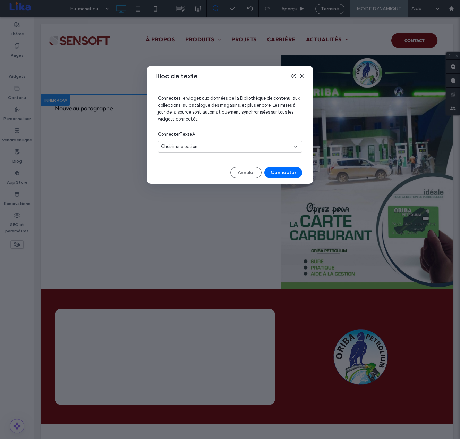
click at [270, 148] on div "Choisir une option" at bounding box center [226, 146] width 130 height 7
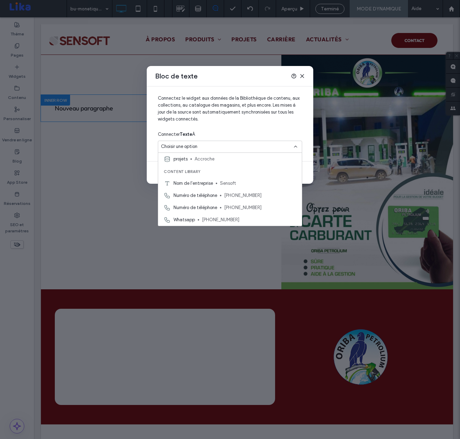
scroll to position [159, 0]
click at [251, 155] on span "Accroche" at bounding box center [246, 157] width 102 height 7
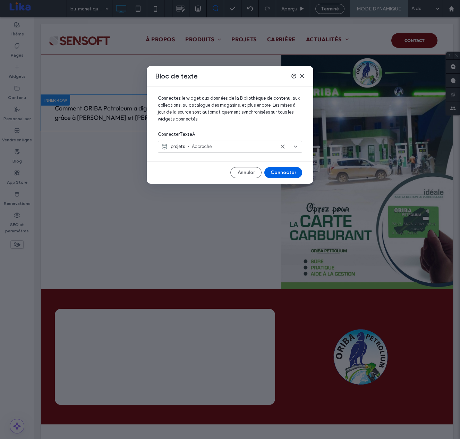
click at [283, 172] on button "Connecter" at bounding box center [283, 172] width 38 height 11
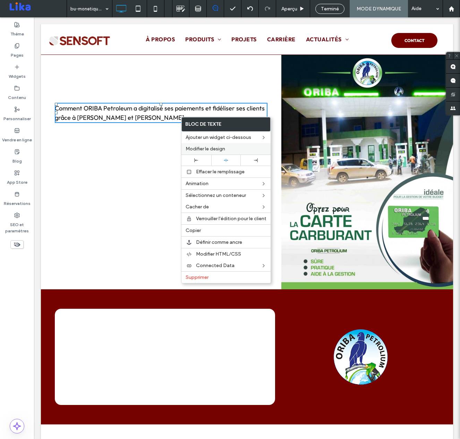
click at [251, 144] on div "Modifier le design" at bounding box center [225, 148] width 89 height 11
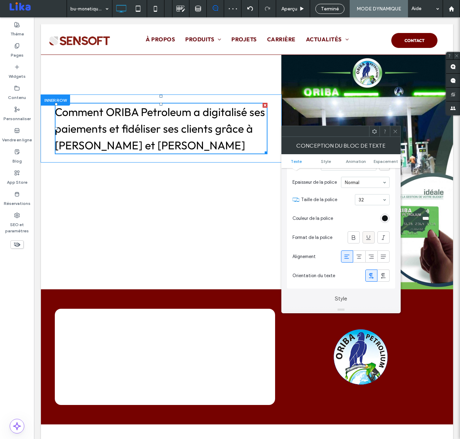
scroll to position [36, 0]
click at [356, 238] on icon at bounding box center [353, 235] width 7 height 7
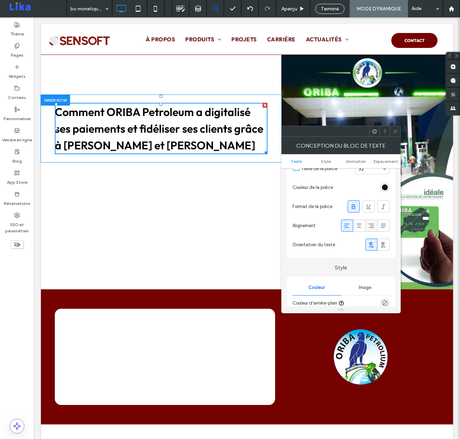
scroll to position [107, 0]
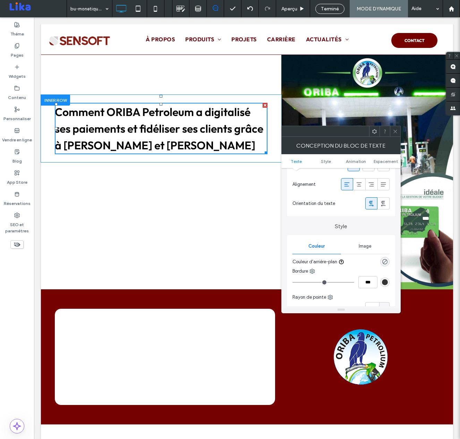
click at [396, 131] on icon at bounding box center [395, 131] width 5 height 5
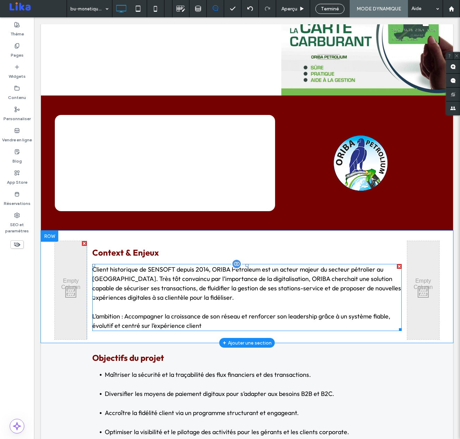
scroll to position [218, 0]
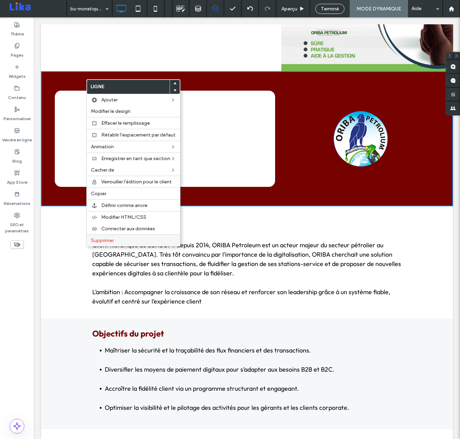
click at [117, 240] on label "Supprimer" at bounding box center [133, 240] width 85 height 6
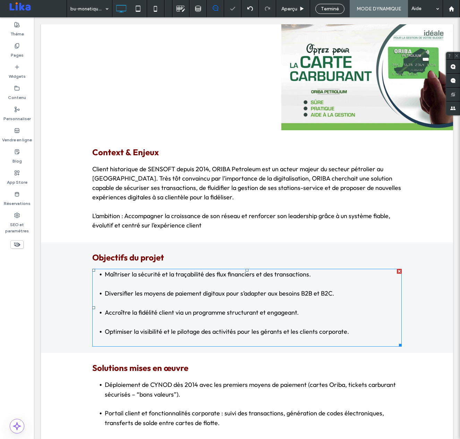
scroll to position [0, 0]
